Goal: Obtain resource: Obtain resource

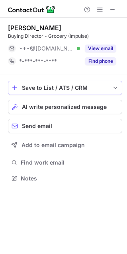
scroll to position [4, 4]
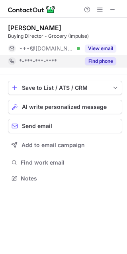
click at [98, 60] on button "Find phone" at bounding box center [100, 61] width 31 height 8
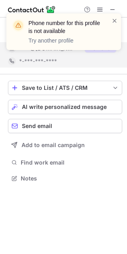
click at [99, 50] on div "Phone number for this profile is not available Try another profile" at bounding box center [63, 35] width 127 height 59
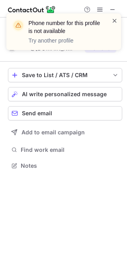
scroll to position [160, 127]
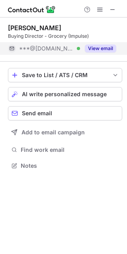
click at [90, 50] on button "View email" at bounding box center [100, 48] width 31 height 8
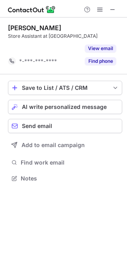
scroll to position [160, 127]
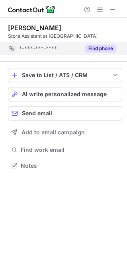
click at [98, 50] on button "Find phone" at bounding box center [100, 48] width 31 height 8
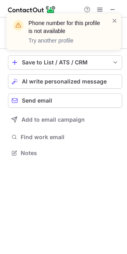
scroll to position [147, 127]
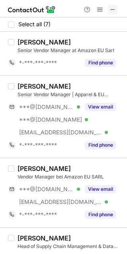
click at [112, 10] on span at bounding box center [112, 9] width 6 height 6
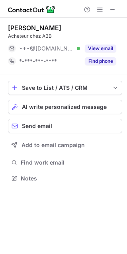
scroll to position [4, 4]
click at [109, 10] on span at bounding box center [112, 9] width 6 height 6
